Goal: Task Accomplishment & Management: Use online tool/utility

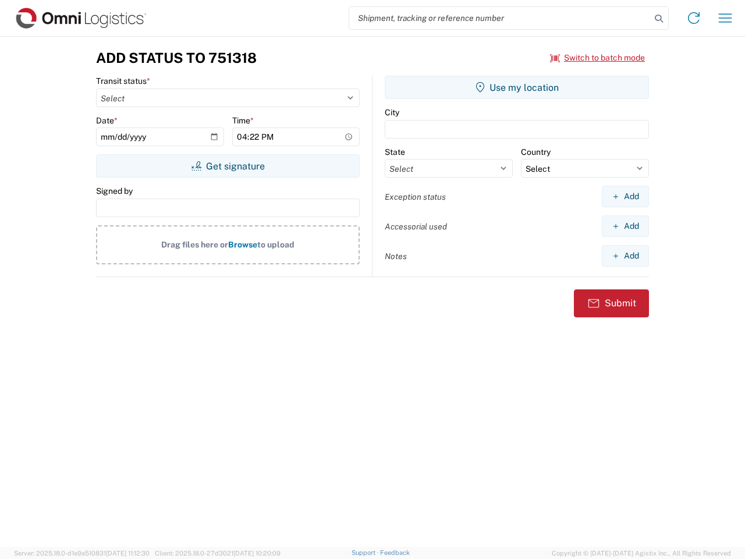
click at [500, 18] on input "search" at bounding box center [500, 18] width 302 height 22
click at [659, 19] on icon at bounding box center [659, 18] width 16 height 16
click at [694, 18] on icon at bounding box center [694, 18] width 19 height 19
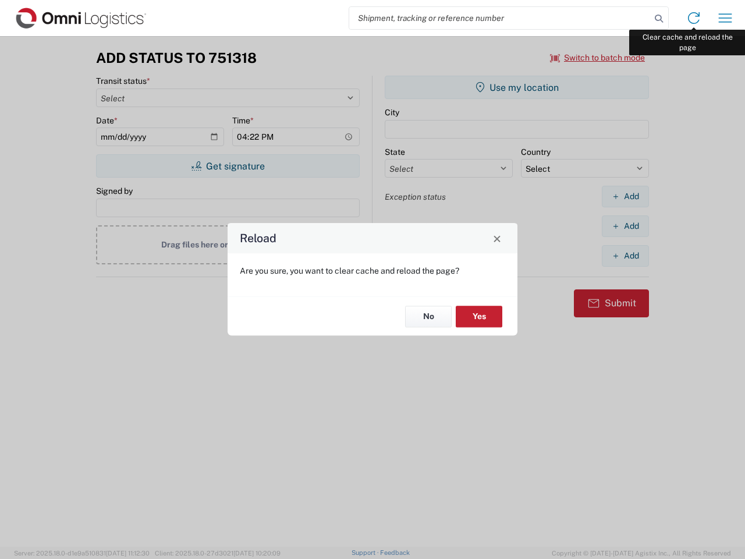
click at [725, 18] on div "Reload Are you sure, you want to clear cache and reload the page? No Yes" at bounding box center [372, 279] width 745 height 559
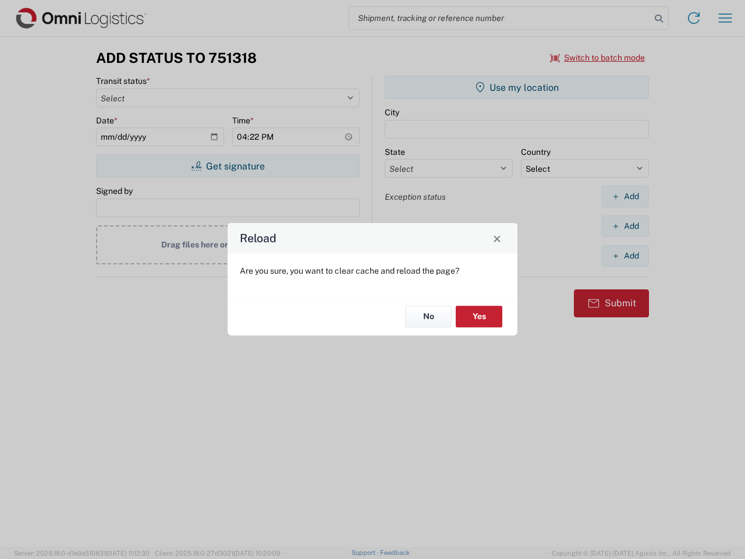
click at [598, 58] on div "Reload Are you sure, you want to clear cache and reload the page? No Yes" at bounding box center [372, 279] width 745 height 559
click at [228, 166] on div "Reload Are you sure, you want to clear cache and reload the page? No Yes" at bounding box center [372, 279] width 745 height 559
click at [517, 87] on div "Reload Are you sure, you want to clear cache and reload the page? No Yes" at bounding box center [372, 279] width 745 height 559
click at [625, 196] on div "Reload Are you sure, you want to clear cache and reload the page? No Yes" at bounding box center [372, 279] width 745 height 559
click at [625, 226] on div "Reload Are you sure, you want to clear cache and reload the page? No Yes" at bounding box center [372, 279] width 745 height 559
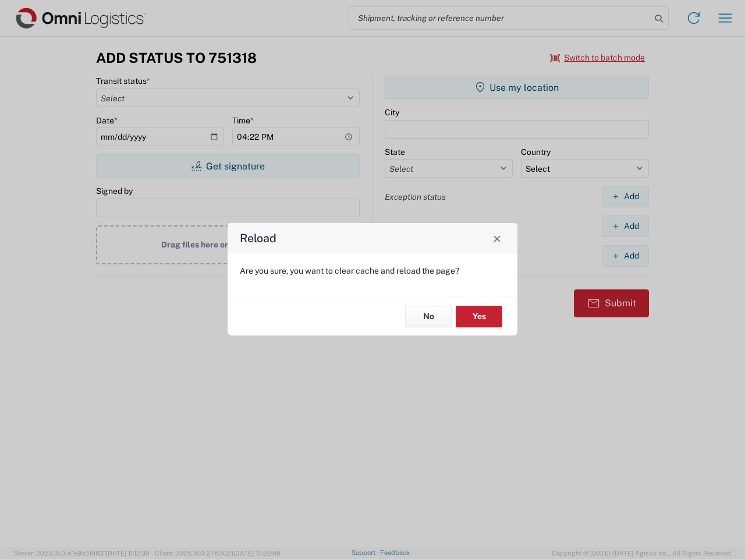
click at [625, 256] on div "Reload Are you sure, you want to clear cache and reload the page? No Yes" at bounding box center [372, 279] width 745 height 559
